Goal: Complete application form

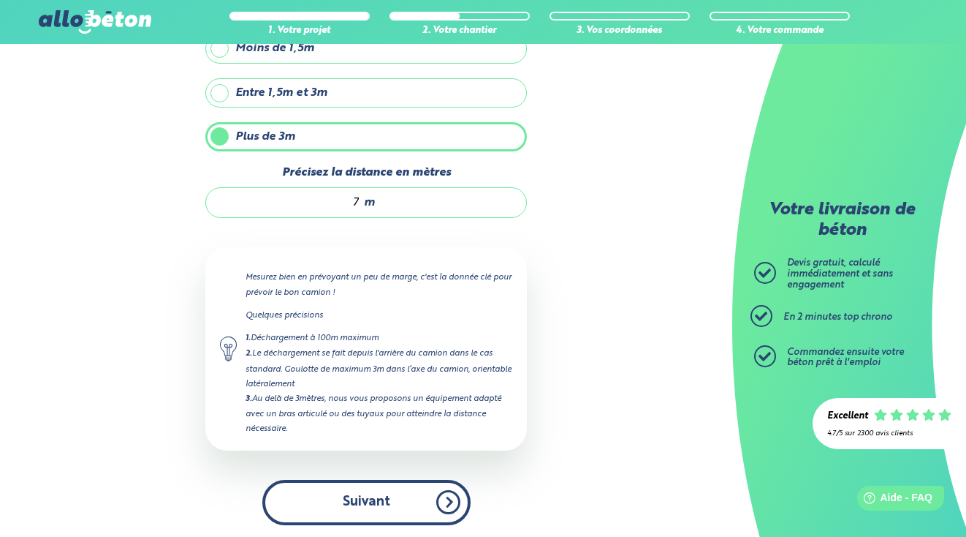
click at [401, 496] on button "Suivant" at bounding box center [366, 502] width 208 height 45
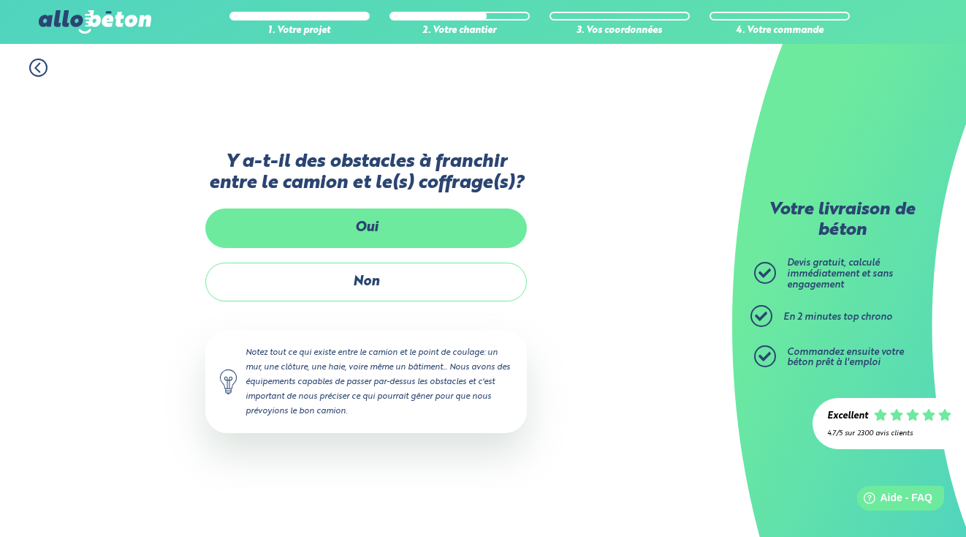
click at [398, 219] on label "Oui" at bounding box center [366, 227] width 322 height 39
click at [0, 0] on input "Oui" at bounding box center [0, 0] width 0 height 0
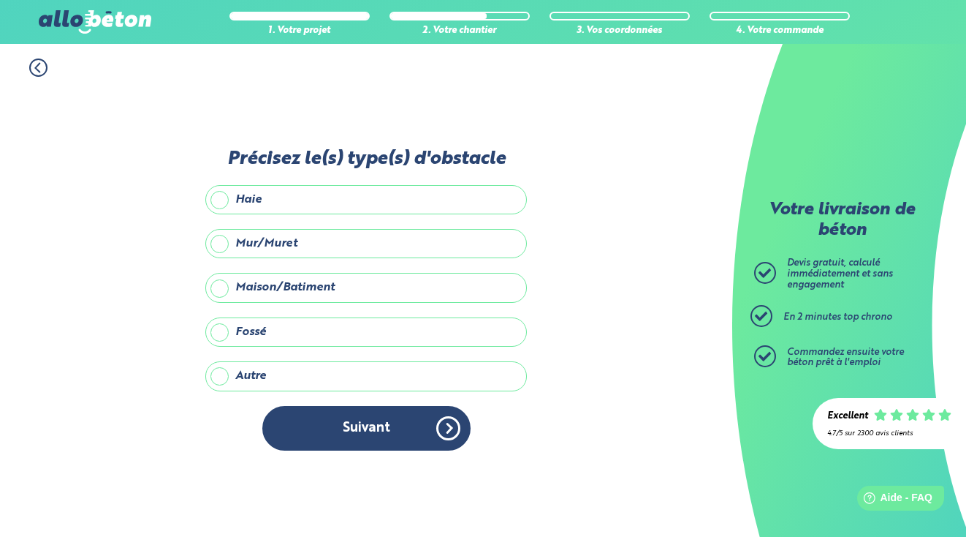
click at [373, 199] on label "Haie" at bounding box center [366, 199] width 322 height 29
click at [0, 0] on input "Haie" at bounding box center [0, 0] width 0 height 0
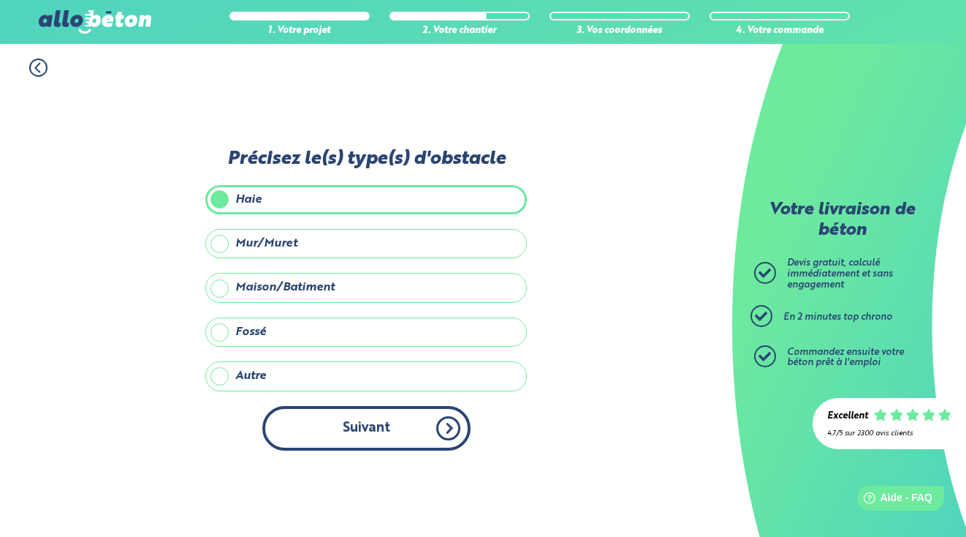
click at [380, 421] on button "Suivant" at bounding box center [366, 428] width 208 height 45
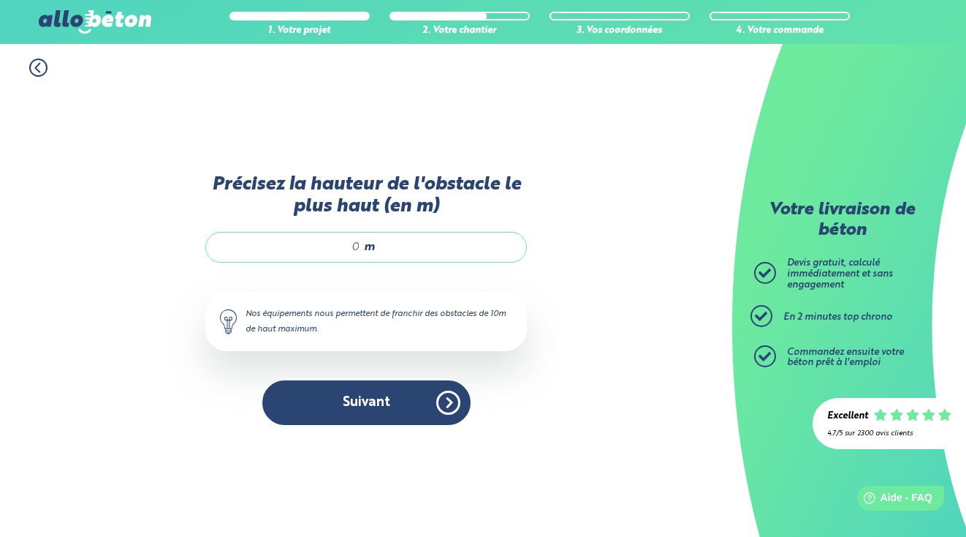
click at [359, 241] on input "Précisez la hauteur de l'obstacle le plus haut (en m)" at bounding box center [291, 247] width 140 height 15
type input "2"
type input "4"
type input """
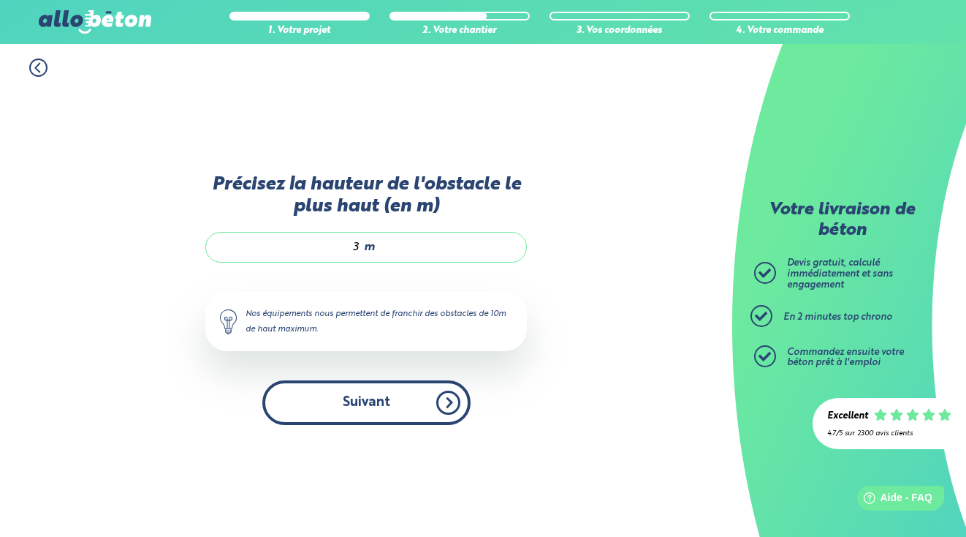
type input "3"
click at [407, 417] on button "Suivant" at bounding box center [366, 402] width 208 height 45
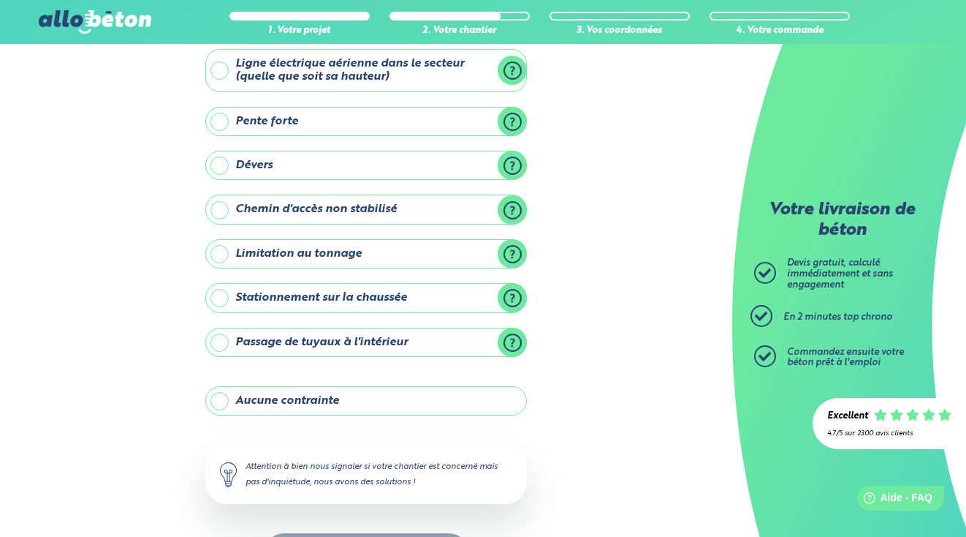
scroll to position [88, 0]
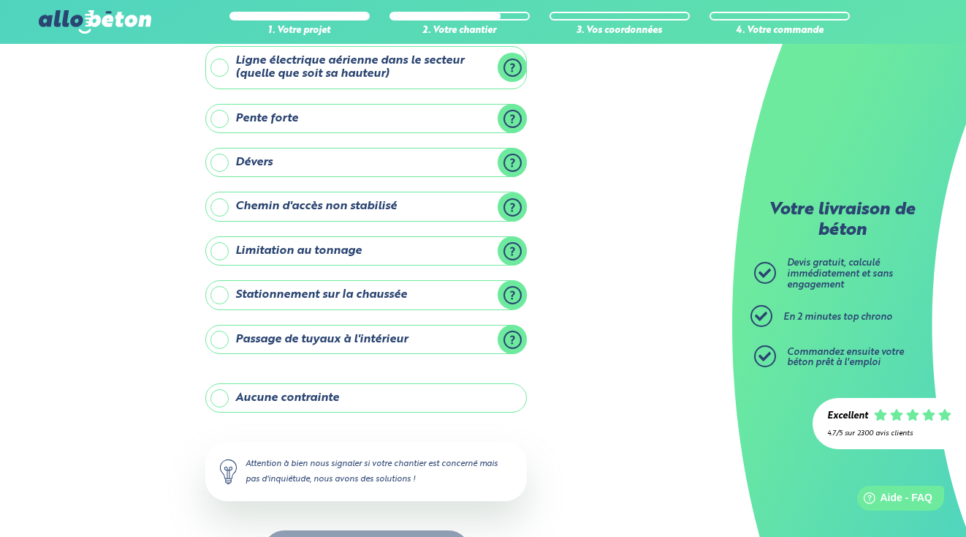
click at [338, 396] on label "Aucune contrainte" at bounding box center [366, 397] width 322 height 29
click at [0, 0] on input "Aucune contrainte" at bounding box center [0, 0] width 0 height 0
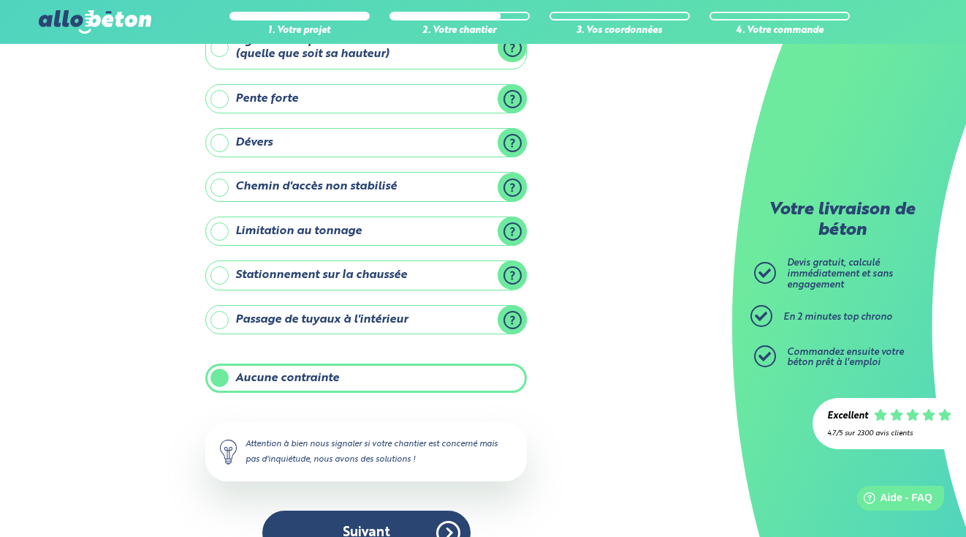
scroll to position [141, 0]
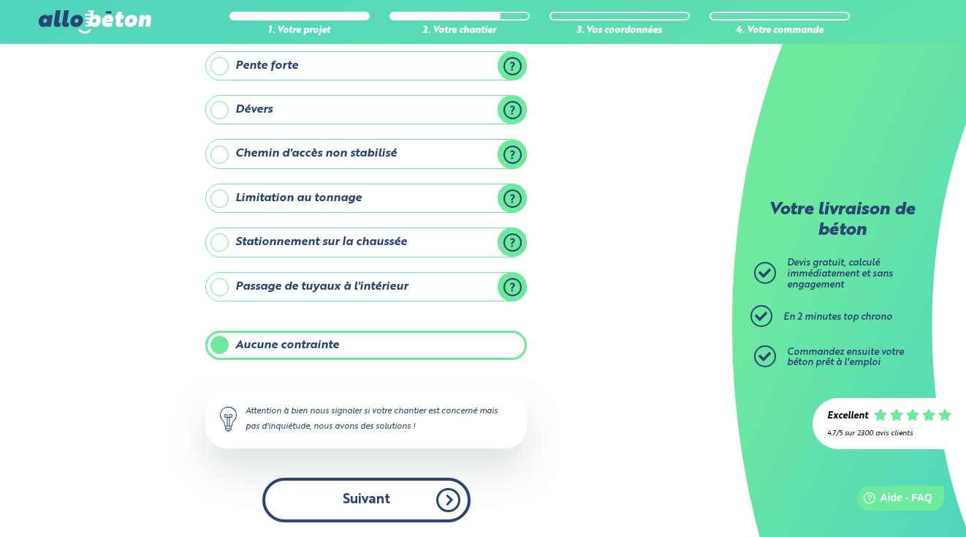
click at [359, 493] on button "Suivant" at bounding box center [366, 499] width 208 height 45
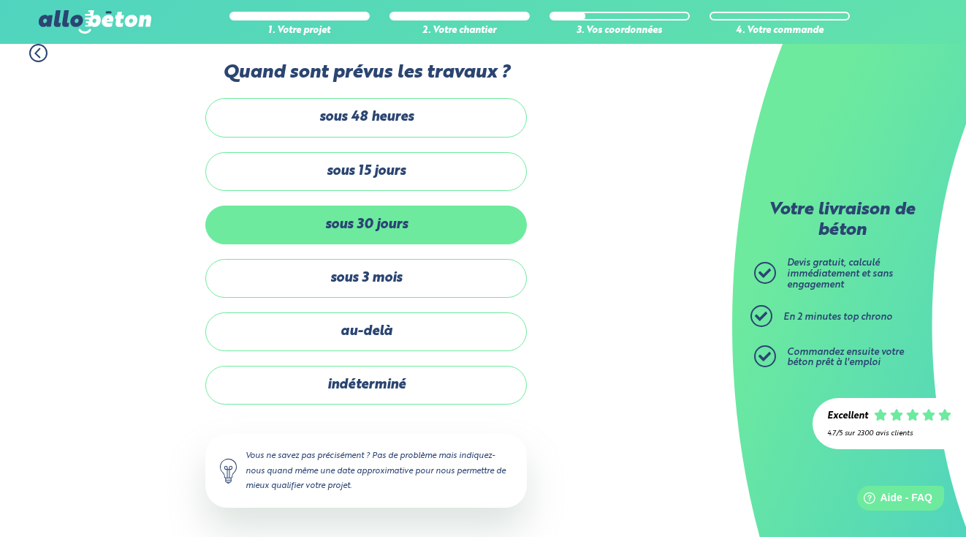
click at [376, 225] on label "sous 30 jours" at bounding box center [366, 224] width 322 height 39
click at [0, 0] on input "sous 30 jours" at bounding box center [0, 0] width 0 height 0
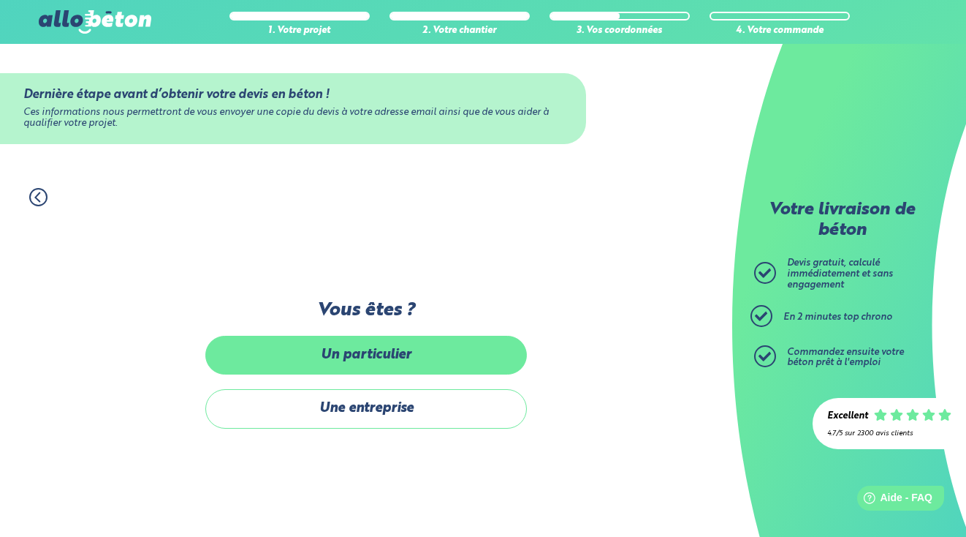
click at [439, 362] on label "Un particulier" at bounding box center [366, 355] width 322 height 39
click at [0, 0] on input "Un particulier" at bounding box center [0, 0] width 0 height 0
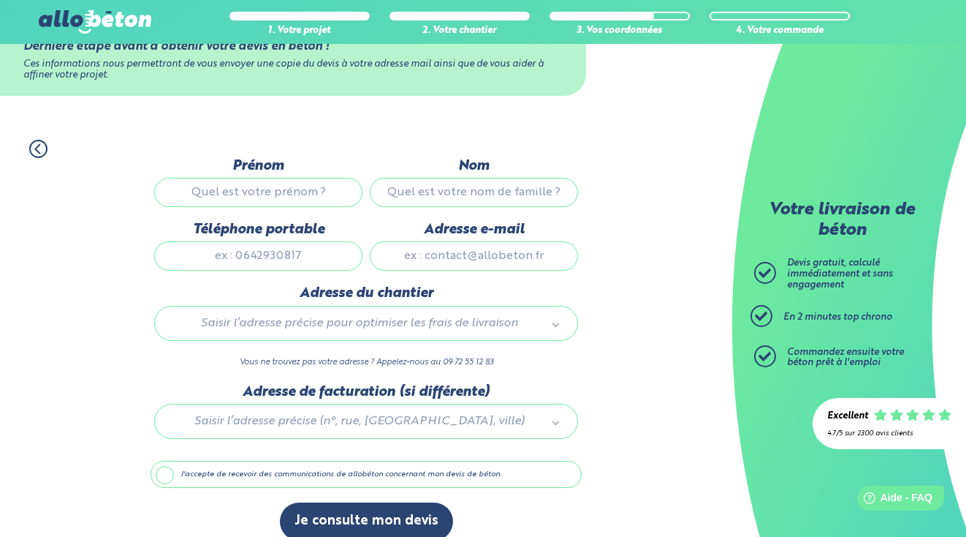
scroll to position [66, 0]
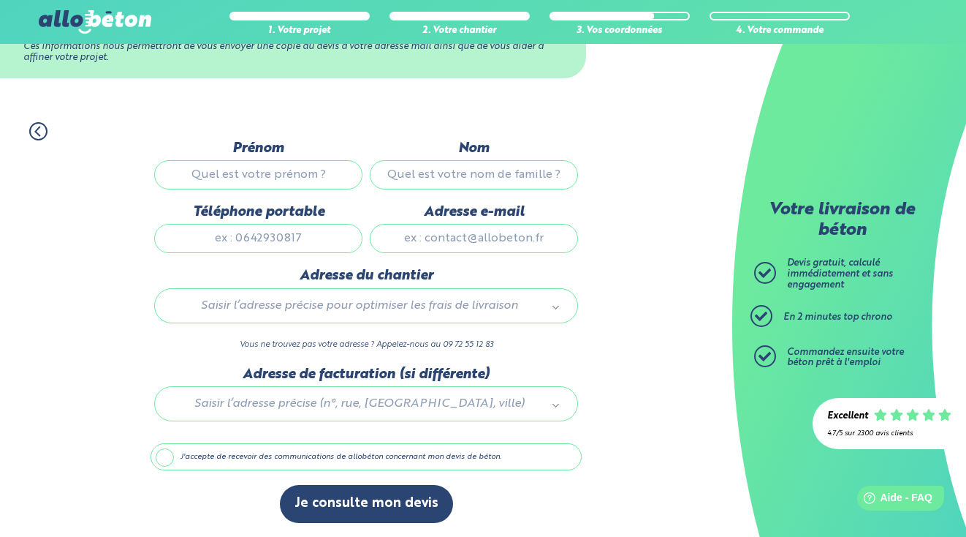
click at [288, 177] on input "Prénom" at bounding box center [258, 174] width 208 height 29
type input "[PERSON_NAME]"
type input "PRADEL"
type input "0673303992"
type input "[DOMAIN_NAME][EMAIL_ADDRESS][DOMAIN_NAME]"
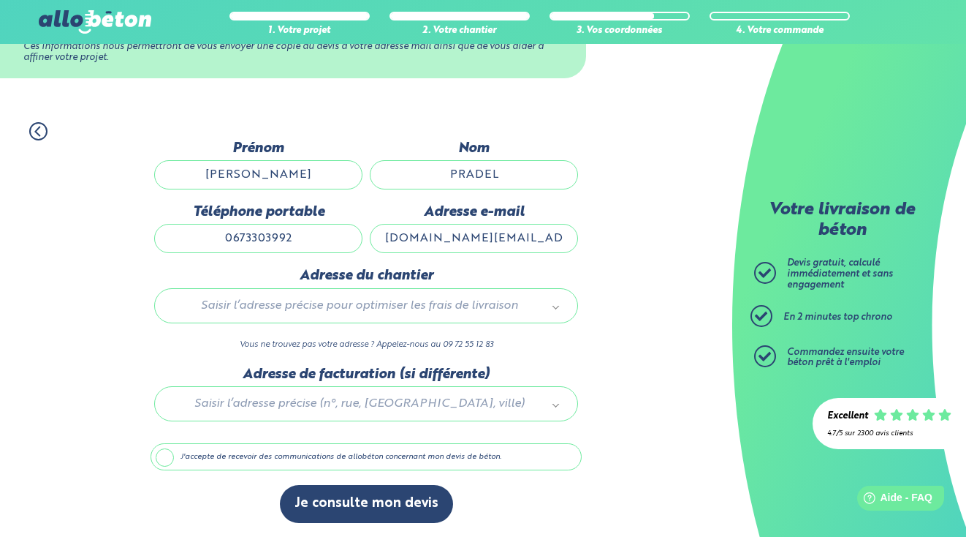
type input "8 ALLEE DES PRUNUS"
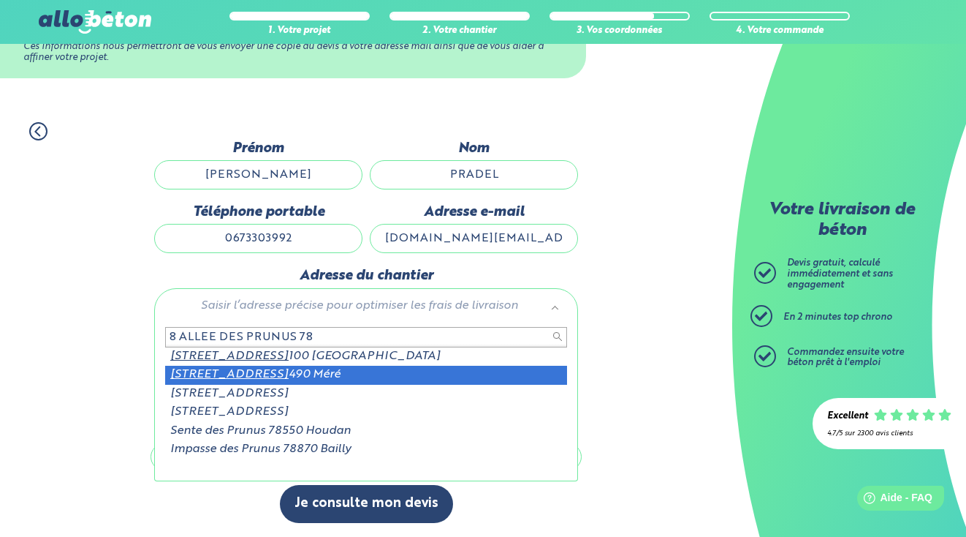
type input "8 ALLEE DES PRUNUS 78"
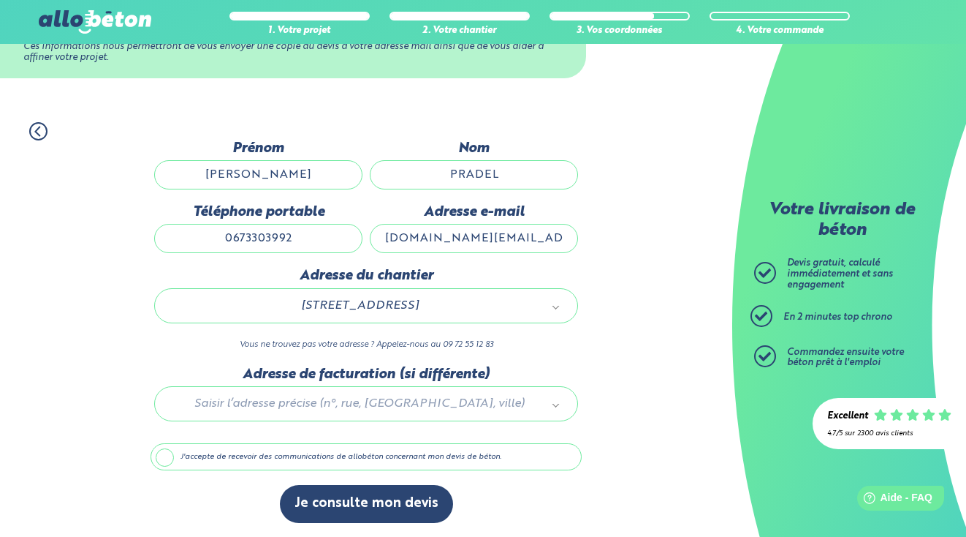
click at [297, 407] on div at bounding box center [366, 400] width 431 height 69
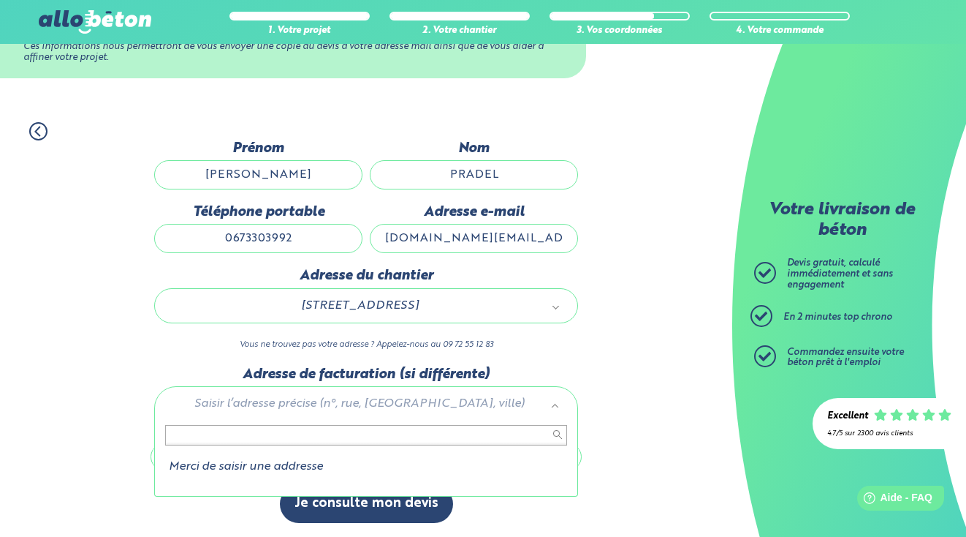
click at [295, 437] on input "text" at bounding box center [366, 435] width 402 height 20
type input "8"
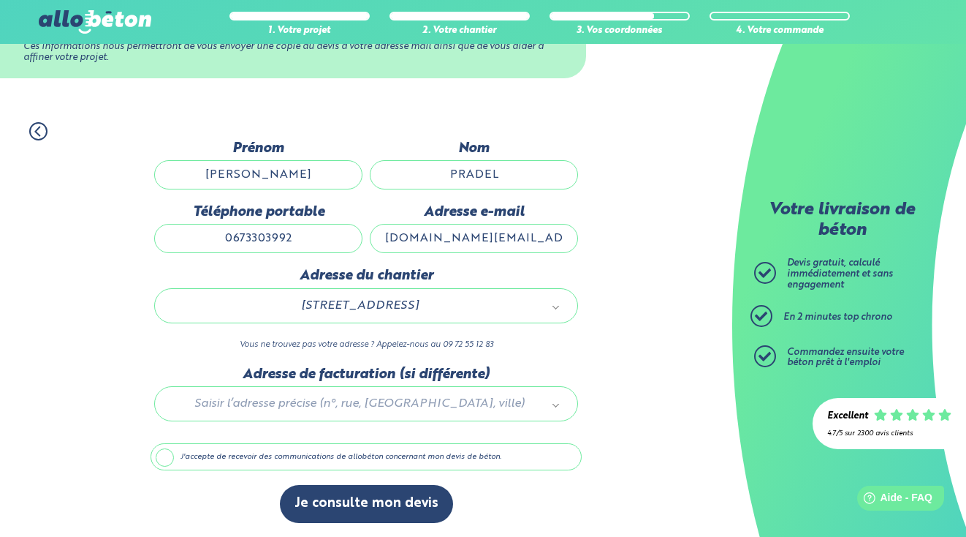
click at [356, 458] on label "J'accepte de recevoir des communications de allobéton concernant mon devis de b…" at bounding box center [366, 457] width 431 height 28
click at [0, 0] on input "J'accepte de recevoir des communications de allobéton concernant mon devis de b…" at bounding box center [0, 0] width 0 height 0
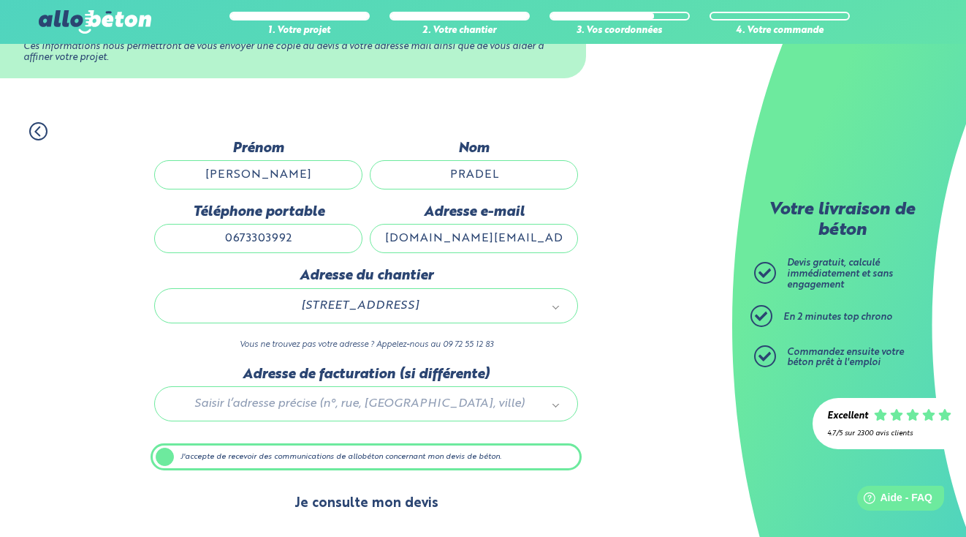
click at [367, 510] on button "Je consulte mon devis" at bounding box center [366, 503] width 173 height 37
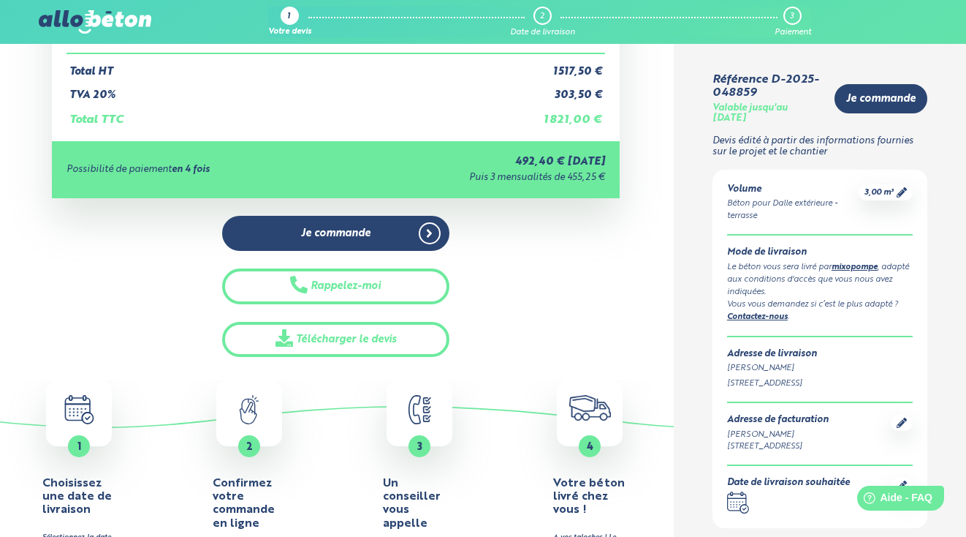
scroll to position [365, 0]
